Goal: Information Seeking & Learning: Get advice/opinions

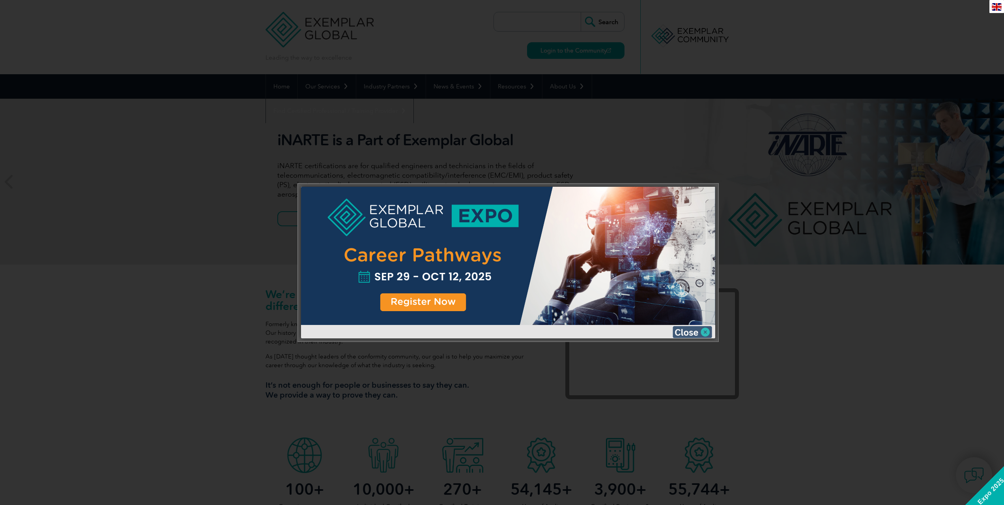
click at [703, 331] on img at bounding box center [692, 332] width 39 height 12
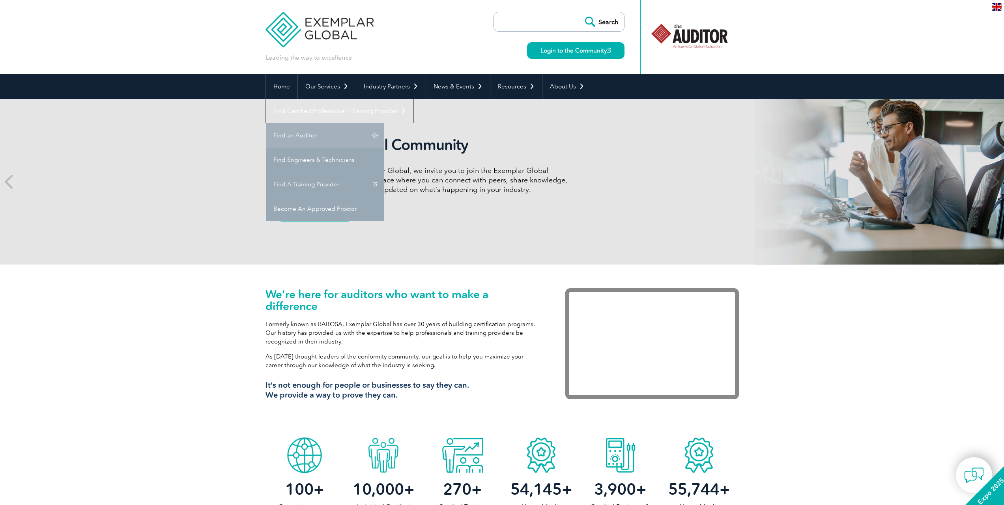
click at [384, 123] on link "Find an Auditor" at bounding box center [325, 135] width 118 height 24
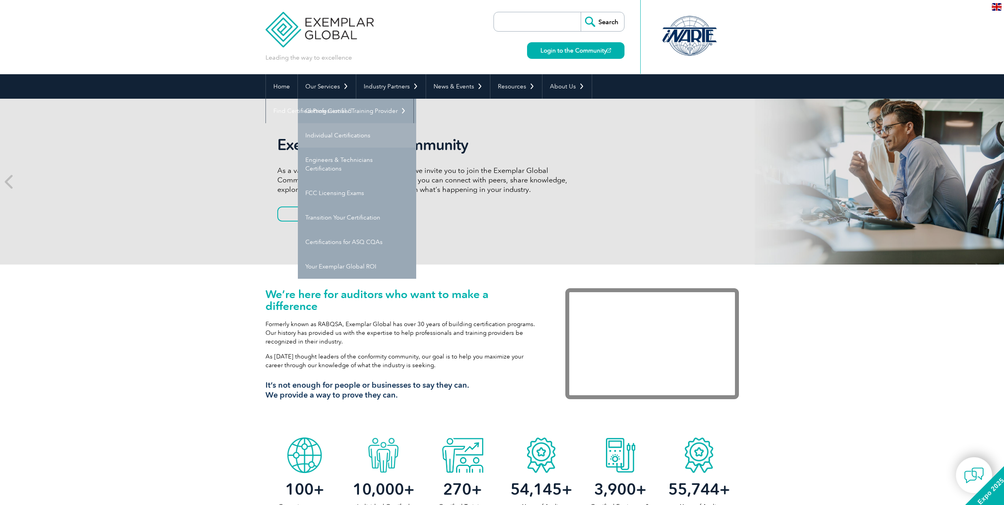
click at [335, 137] on link "Individual Certifications" at bounding box center [357, 135] width 118 height 24
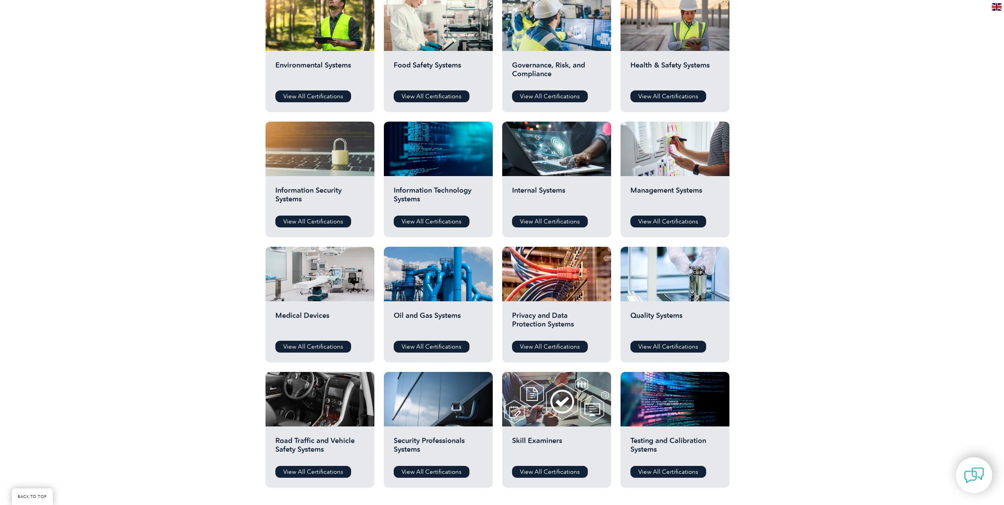
scroll to position [395, 0]
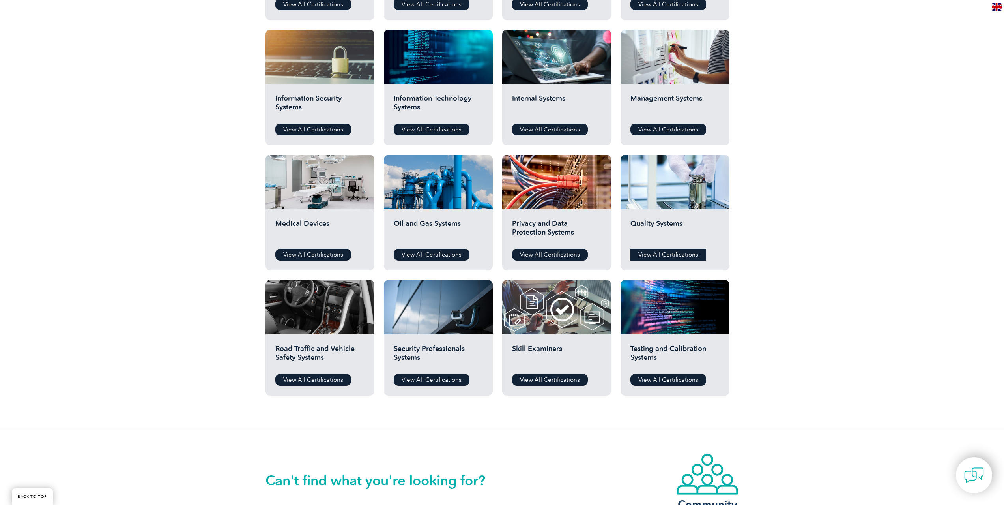
click at [660, 257] on link "View All Certifications" at bounding box center [668, 255] width 76 height 12
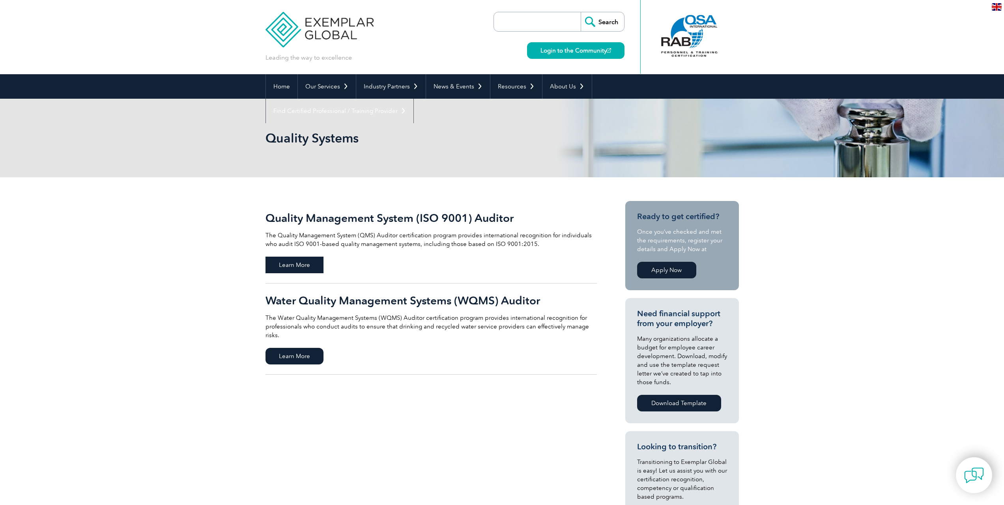
click at [287, 264] on span "Learn More" at bounding box center [295, 264] width 58 height 17
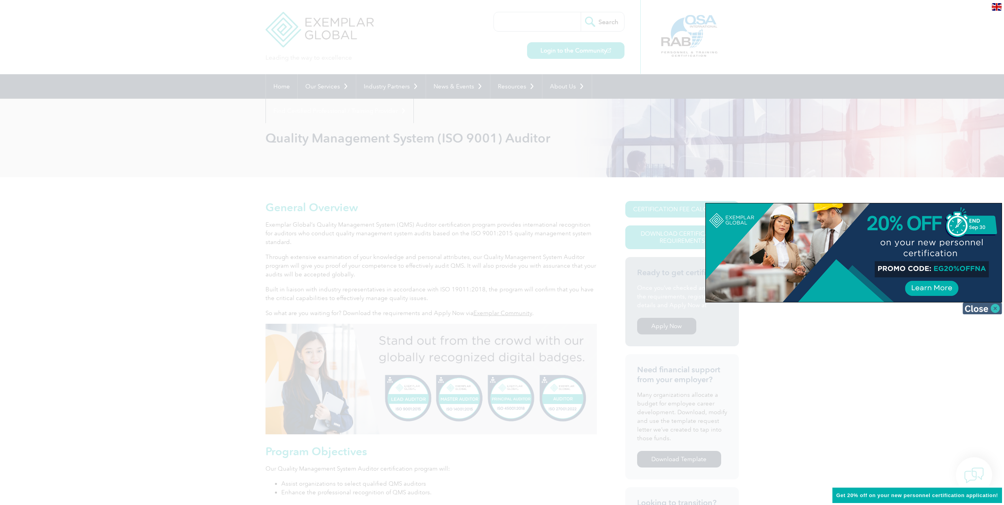
click at [993, 309] on img at bounding box center [982, 308] width 39 height 12
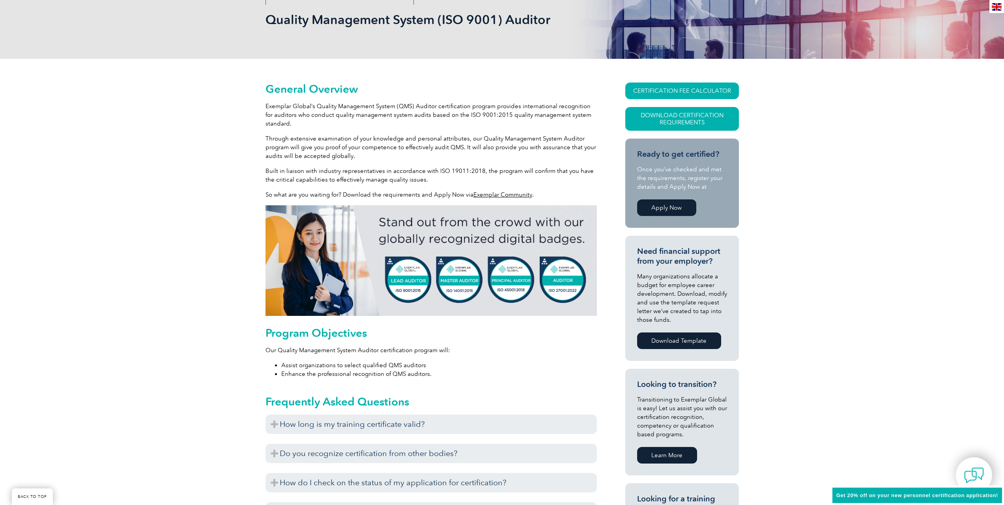
scroll to position [197, 0]
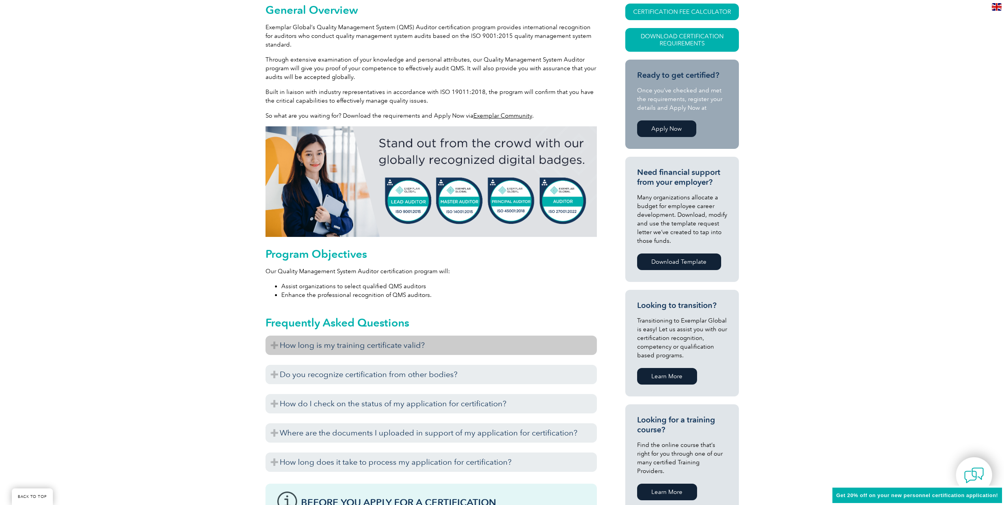
click at [302, 348] on h3 "How long is my training certificate valid?" at bounding box center [431, 344] width 331 height 19
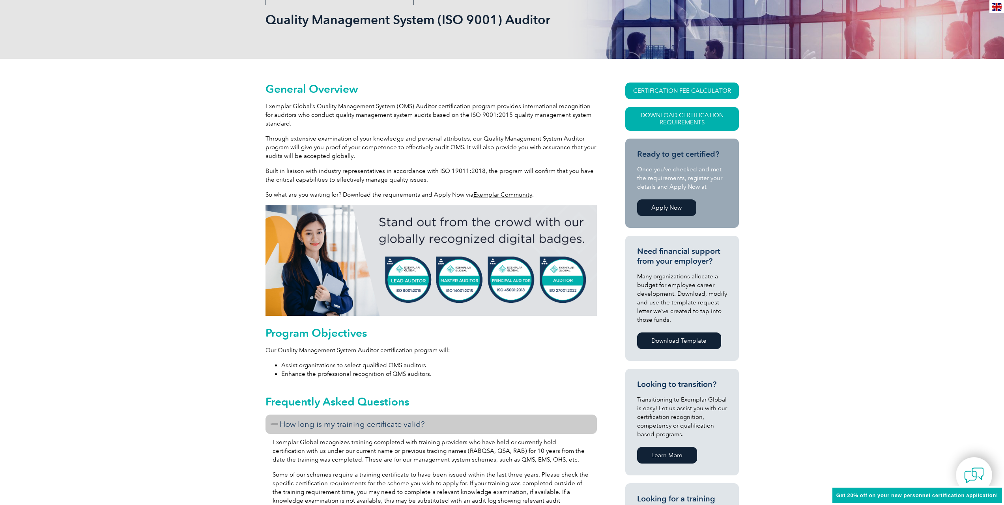
scroll to position [0, 0]
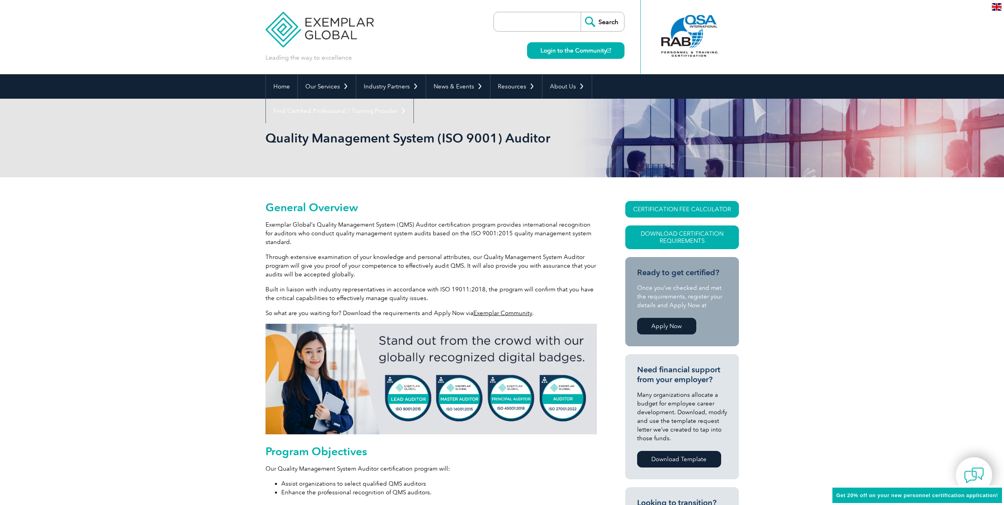
click at [502, 314] on link "Exemplar Community" at bounding box center [502, 312] width 59 height 7
click at [524, 21] on input "search" at bounding box center [539, 21] width 83 height 19
type input "d"
type input "i was certified in [DATE] as a lead auditor for ISO 19001:2015. I have not perf…"
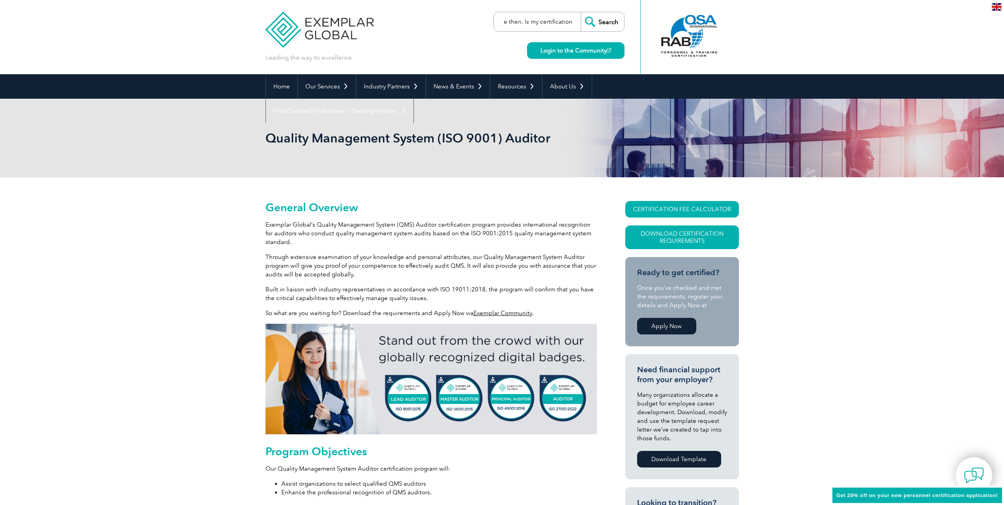
click at [581, 12] on input "Search" at bounding box center [602, 21] width 43 height 19
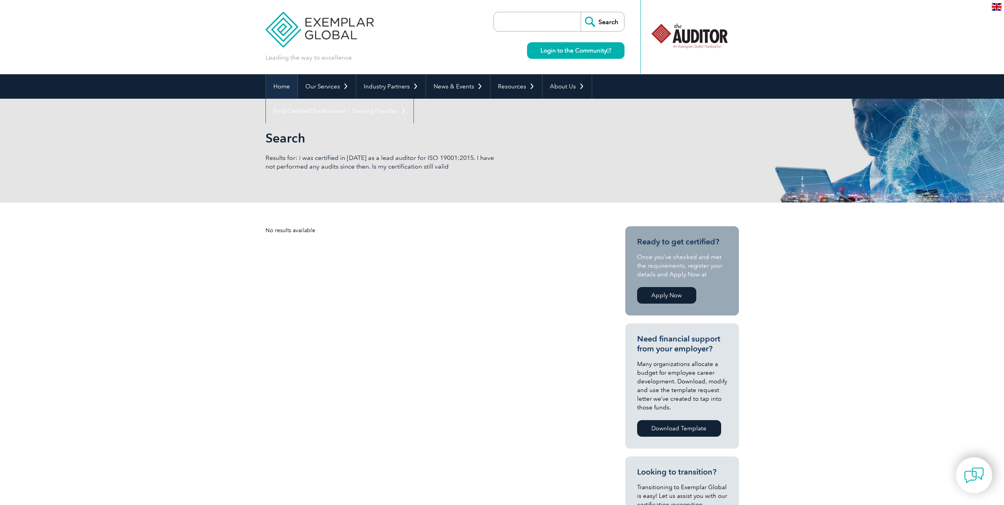
click at [279, 88] on link "Home" at bounding box center [282, 86] width 32 height 24
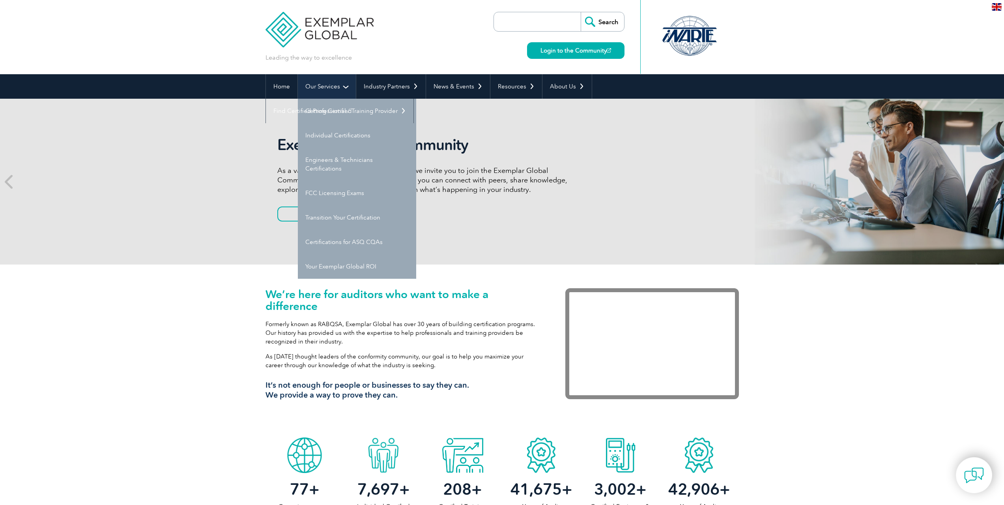
click at [346, 86] on link "Our Services" at bounding box center [327, 86] width 58 height 24
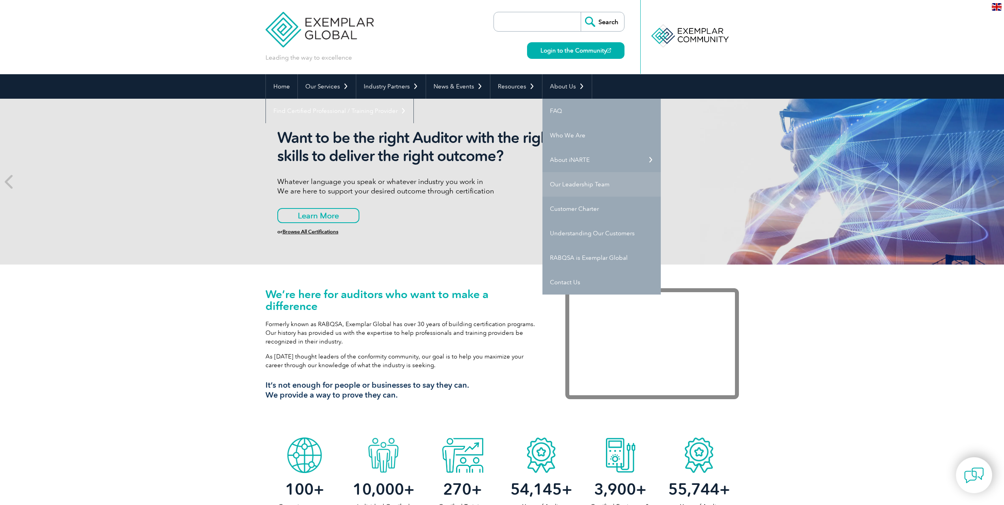
click at [574, 180] on link "Our Leadership Team" at bounding box center [601, 184] width 118 height 24
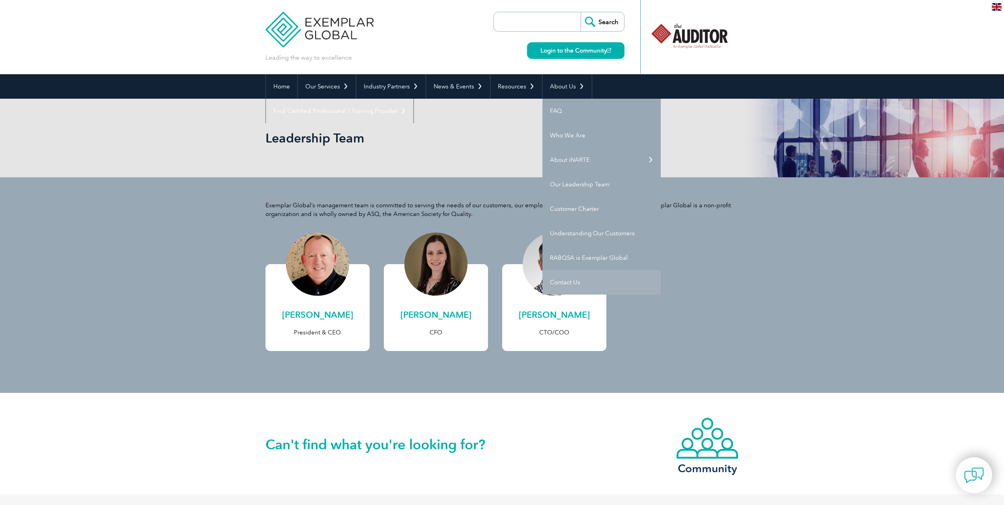
click at [560, 283] on link "Contact Us" at bounding box center [601, 282] width 118 height 24
